Goal: Contribute content: Add original content to the website for others to see

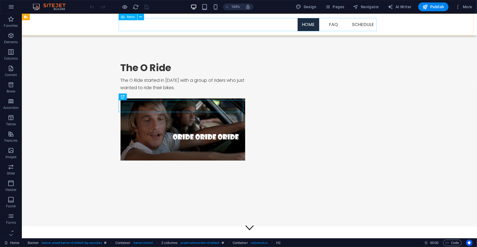
click at [358, 23] on nav "Home FAQ Schedule" at bounding box center [249, 24] width 258 height 13
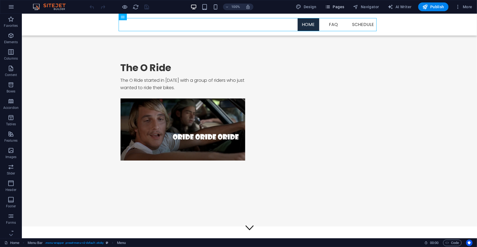
click at [339, 7] on span "Pages" at bounding box center [334, 6] width 19 height 5
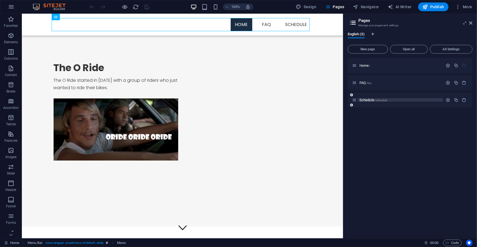
click at [368, 98] on span "Schedule /schedule" at bounding box center [374, 100] width 28 height 4
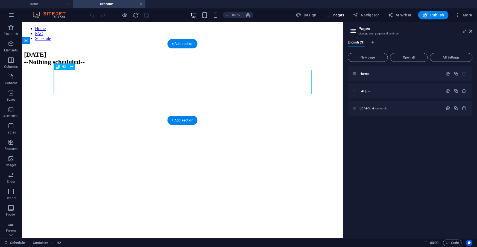
click at [118, 65] on div "[DATE] --Nothing scheduled--" at bounding box center [182, 58] width 317 height 15
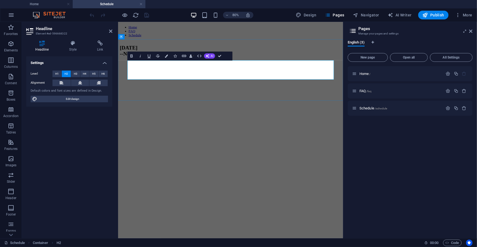
click at [186, 65] on h2 "[DATE] --Nothing scheduled--" at bounding box center [258, 58] width 277 height 15
drag, startPoint x: 178, startPoint y: 75, endPoint x: 246, endPoint y: 77, distance: 68.4
click at [246, 65] on h2 "[DATE] --Nothing scheduled--" at bounding box center [258, 58] width 277 height 15
drag, startPoint x: 244, startPoint y: 88, endPoint x: 131, endPoint y: 86, distance: 112.7
click at [131, 65] on h2 "[DATE] --Nothing scheduled--" at bounding box center [258, 58] width 277 height 15
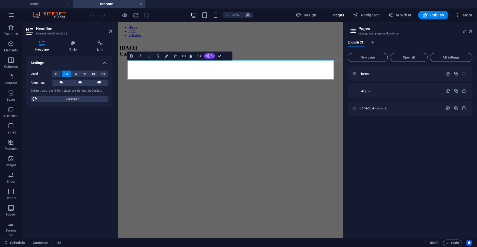
click at [255, 71] on html "Home FAQ Schedule [DATE] Camp 9 in [GEOGRAPHIC_DATA]" at bounding box center [258, 46] width 281 height 49
click at [173, 71] on html "Home FAQ Schedule [DATE] Camp 9 in [GEOGRAPHIC_DATA]" at bounding box center [258, 46] width 281 height 49
click at [302, 56] on div "[DATE] Camp 9 in [GEOGRAPHIC_DATA]" at bounding box center [258, 58] width 277 height 15
click at [337, 65] on div "[DATE] Camp 9 in [GEOGRAPHIC_DATA]" at bounding box center [258, 58] width 277 height 15
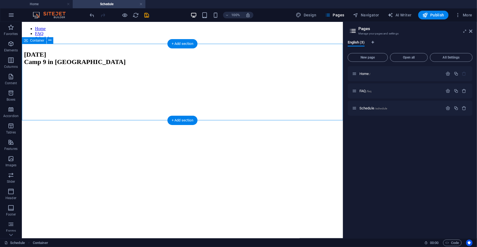
click at [59, 65] on div "[DATE] Camp 9 in [GEOGRAPHIC_DATA]" at bounding box center [182, 58] width 317 height 15
click at [58, 65] on div "[DATE] Camp 9 in [GEOGRAPHIC_DATA]" at bounding box center [182, 58] width 317 height 15
drag, startPoint x: 80, startPoint y: 116, endPoint x: 58, endPoint y: 95, distance: 30.9
click at [58, 65] on div "[DATE] Camp 9 in [GEOGRAPHIC_DATA]" at bounding box center [182, 58] width 317 height 15
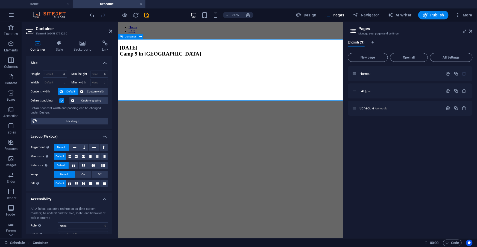
click at [134, 65] on div "[DATE] Camp 9 in [GEOGRAPHIC_DATA]" at bounding box center [258, 58] width 277 height 15
click at [133, 65] on div "[DATE] Camp 9 in [GEOGRAPHIC_DATA]" at bounding box center [258, 58] width 277 height 15
click at [142, 71] on html "Home FAQ Schedule [DATE] Camp 9 in [GEOGRAPHIC_DATA]" at bounding box center [258, 46] width 281 height 49
click at [226, 65] on div "[DATE] Camp 9 in [GEOGRAPHIC_DATA]" at bounding box center [258, 58] width 277 height 15
click at [136, 65] on div "[DATE] Camp 9 in [GEOGRAPHIC_DATA]" at bounding box center [258, 58] width 277 height 15
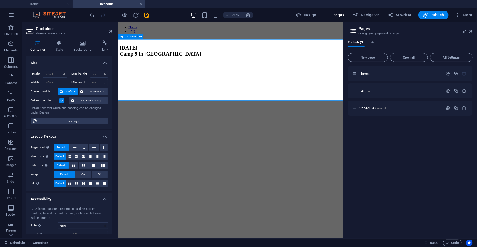
click at [136, 65] on div "[DATE] Camp 9 in [GEOGRAPHIC_DATA]" at bounding box center [258, 58] width 277 height 15
click at [138, 65] on div "[DATE] Camp 9 in [GEOGRAPHIC_DATA]" at bounding box center [258, 58] width 277 height 15
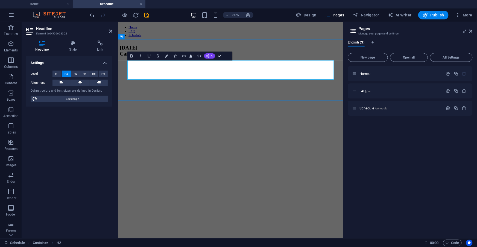
click at [264, 65] on h2 "[DATE] Camp 9 in [GEOGRAPHIC_DATA]" at bounding box center [258, 58] width 277 height 15
click at [250, 65] on div "[DATE] Camp 9 in [GEOGRAPHIC_DATA]" at bounding box center [258, 58] width 277 height 15
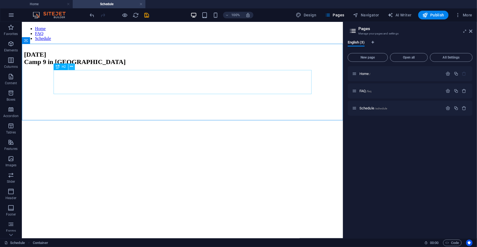
click at [71, 66] on icon at bounding box center [71, 67] width 3 height 6
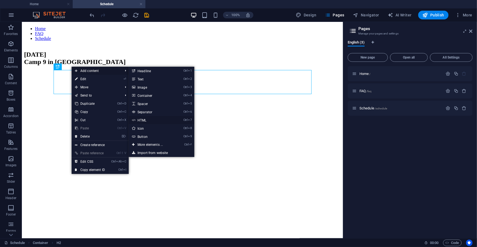
click at [145, 117] on link "Ctrl 7 HTML" at bounding box center [151, 120] width 45 height 8
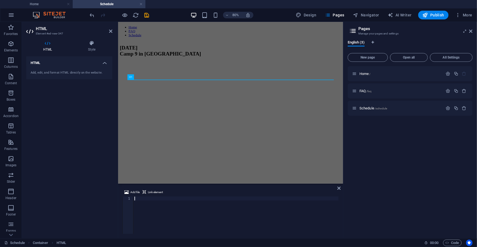
click at [150, 209] on div at bounding box center [235, 219] width 205 height 45
type textarea "<iframe src="[URL][DOMAIN_NAME]" style="width: 1px; min-width: 100%; height: 70…"
click at [167, 197] on html "Home FAQ Schedule [DATE] Camp 9 in [GEOGRAPHIC_DATA]" at bounding box center [258, 144] width 281 height 244
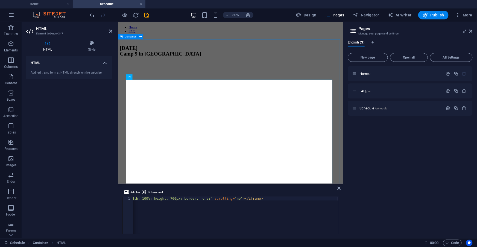
click at [249, 52] on div "[DATE] Camp 9 in [GEOGRAPHIC_DATA]" at bounding box center [258, 157] width 277 height 213
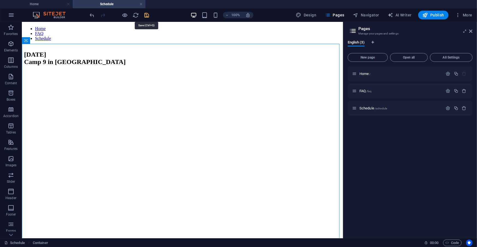
click at [148, 14] on icon "save" at bounding box center [147, 15] width 6 height 6
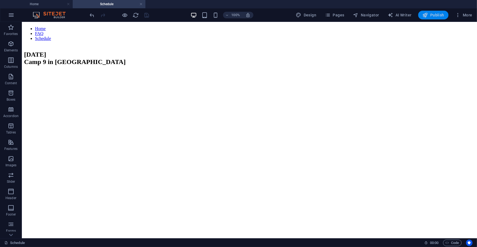
click at [435, 14] on span "Publish" at bounding box center [434, 14] width 22 height 5
